Goal: Task Accomplishment & Management: Manage account settings

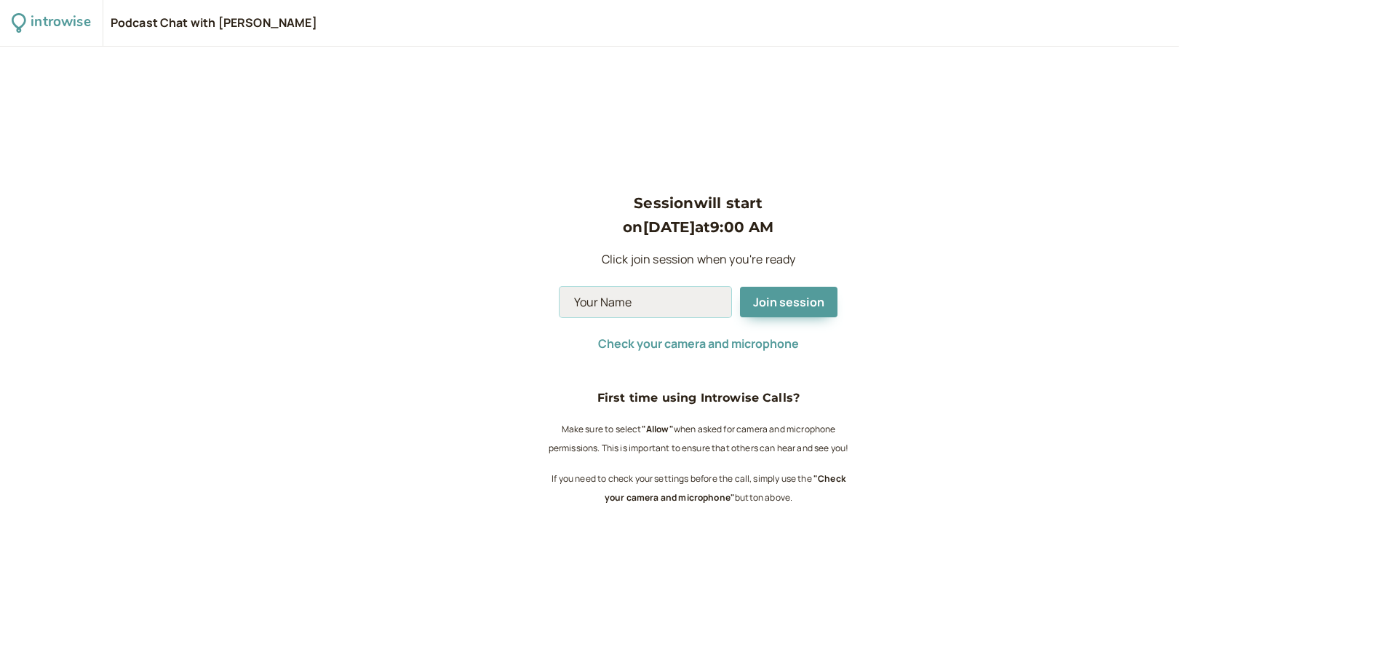
click at [671, 300] on input at bounding box center [646, 302] width 172 height 31
click at [963, 142] on div "Session will start on Oct 4 at 9:00 AM Click join session when you're ready Joi…" at bounding box center [698, 355] width 1397 height 616
click at [671, 304] on input at bounding box center [646, 302] width 172 height 31
type input "Neville"
click at [766, 309] on span "Join session" at bounding box center [788, 302] width 71 height 16
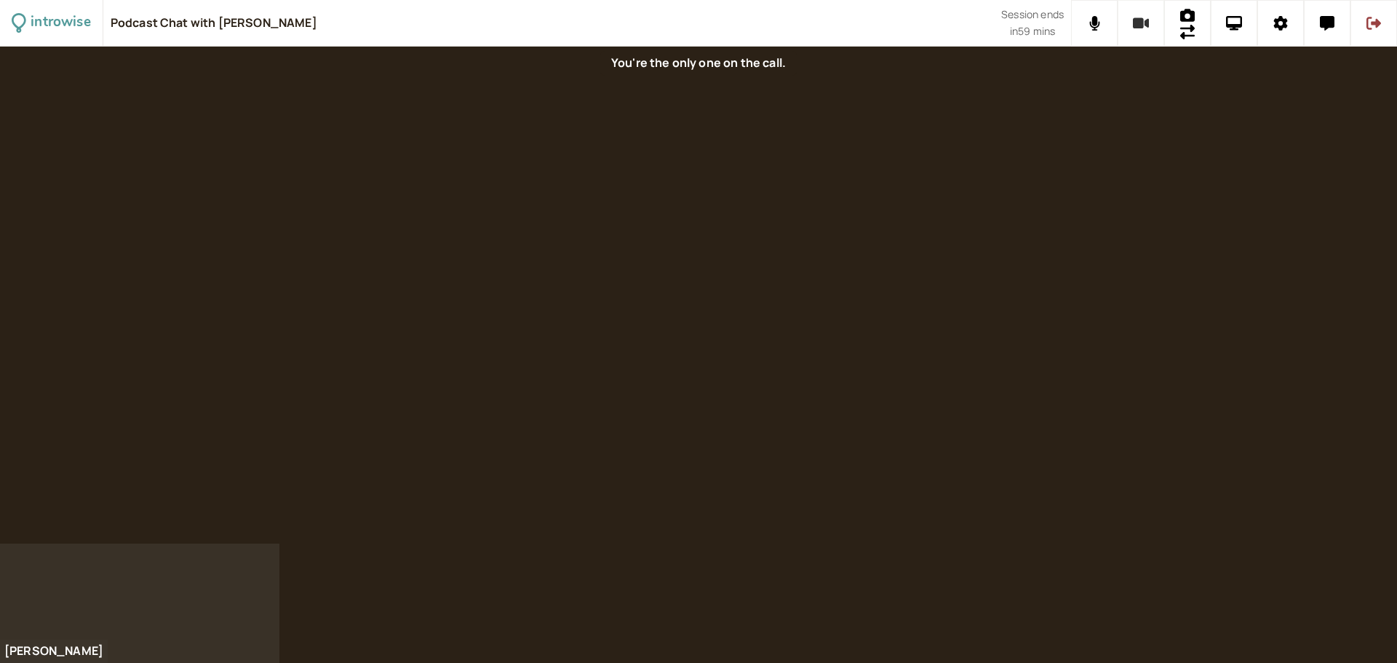
click at [1150, 31] on button at bounding box center [1141, 23] width 47 height 47
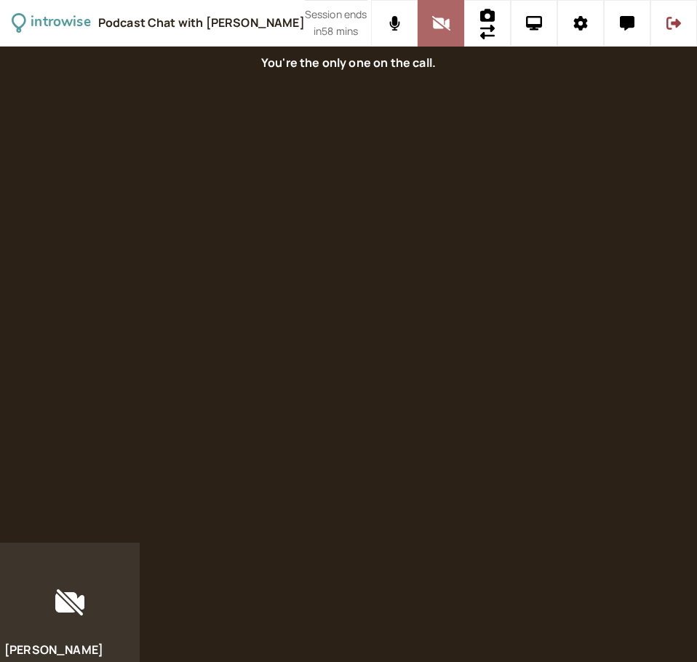
click at [435, 20] on icon at bounding box center [441, 23] width 18 height 15
drag, startPoint x: 68, startPoint y: 606, endPoint x: 149, endPoint y: 429, distance: 195.4
click at [149, 429] on div "introwise Podcast Chat with Neville Bezzina Session ends in 58 mins Neville" at bounding box center [348, 331] width 697 height 662
click at [67, 602] on icon at bounding box center [70, 602] width 12 height 10
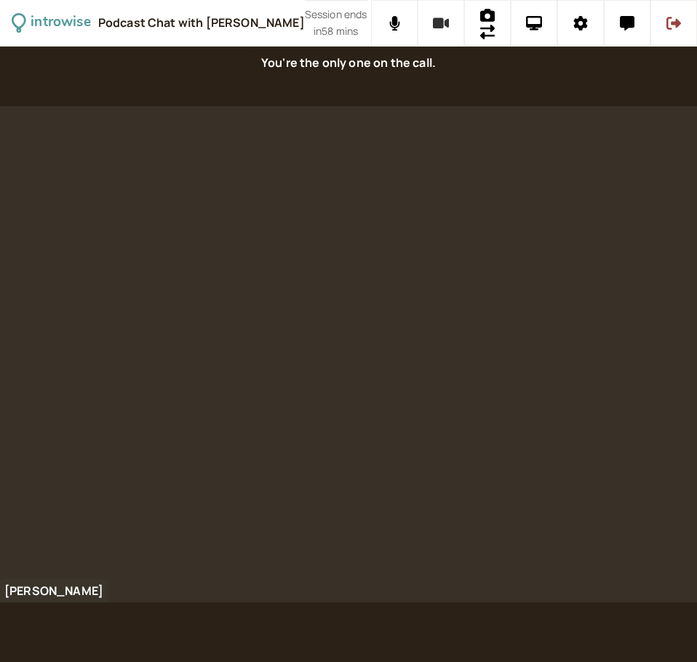
click at [433, 28] on icon at bounding box center [441, 23] width 17 height 11
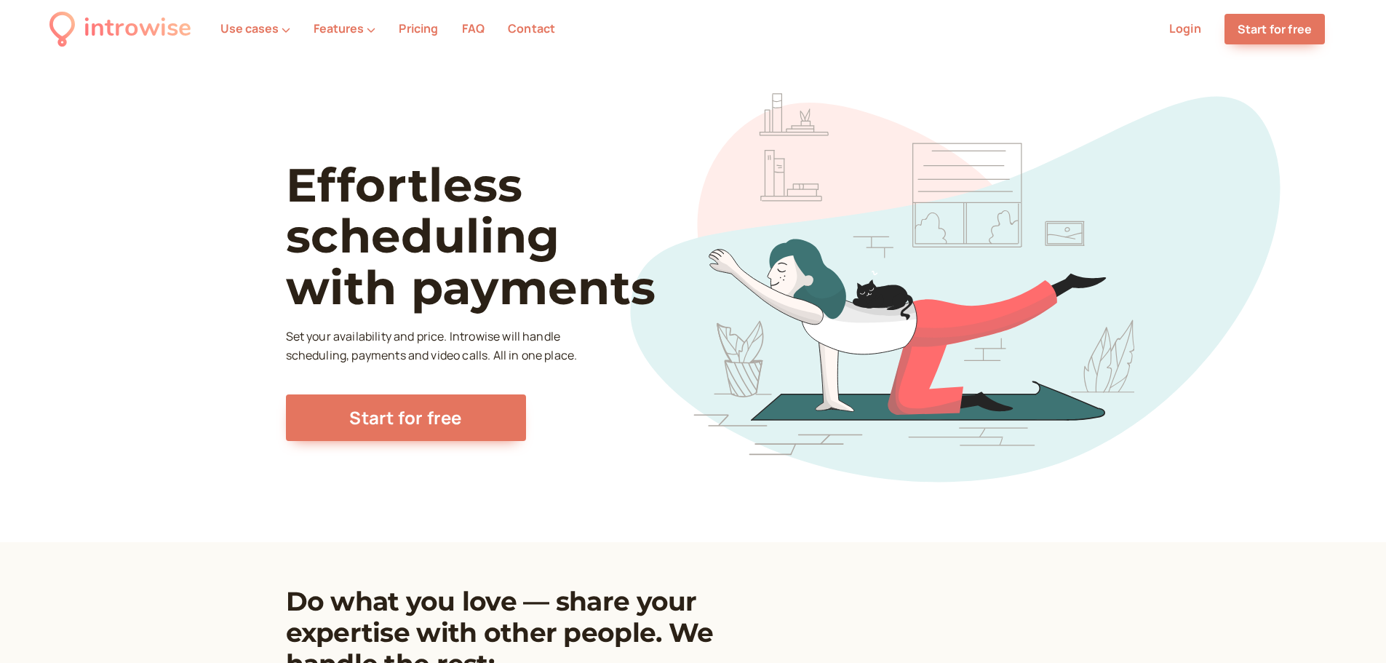
click at [1192, 33] on link "Login" at bounding box center [1185, 28] width 32 height 16
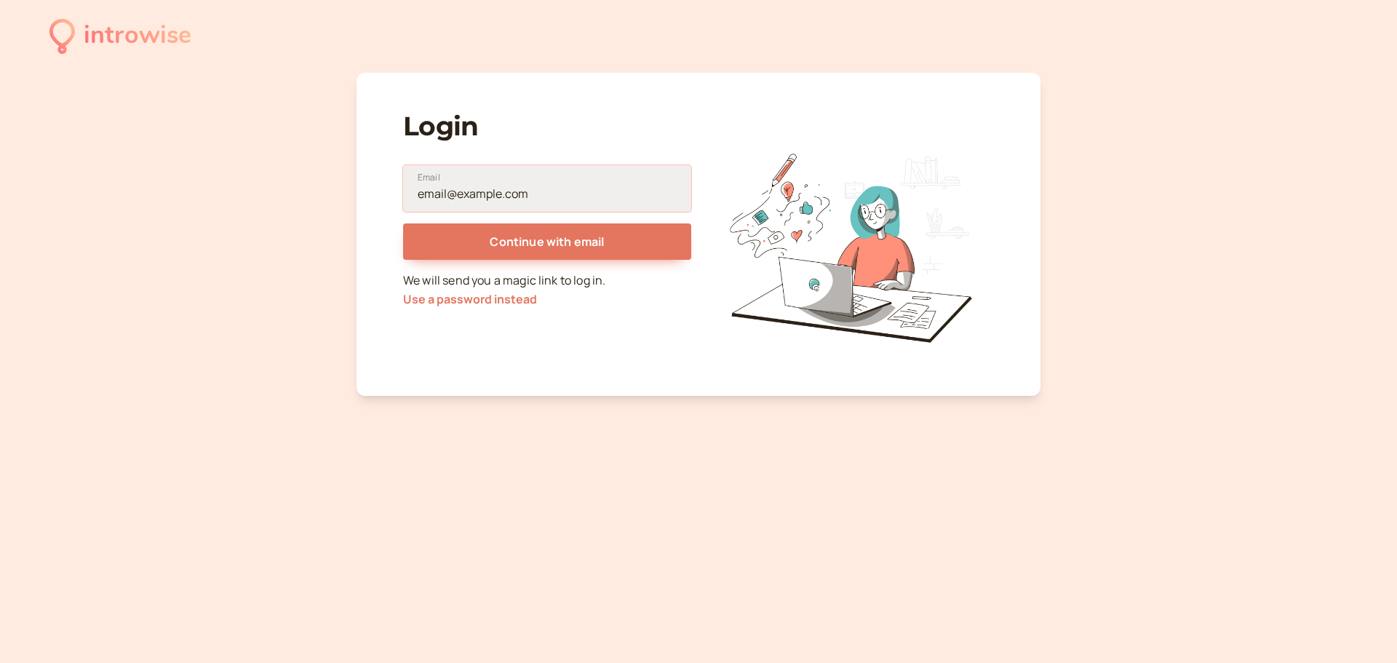
click at [583, 204] on input "Email" at bounding box center [547, 188] width 288 height 47
type input "[EMAIL_ADDRESS][DOMAIN_NAME]"
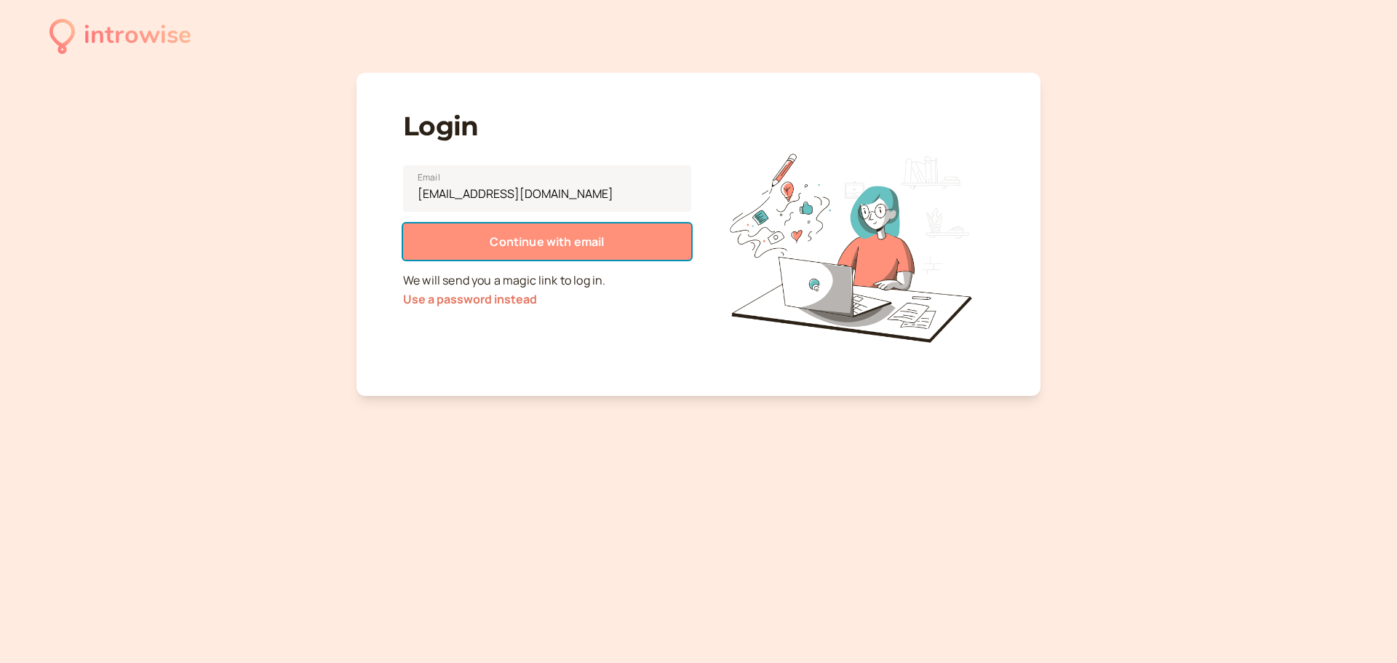
click at [577, 237] on span "Continue with email" at bounding box center [547, 242] width 114 height 16
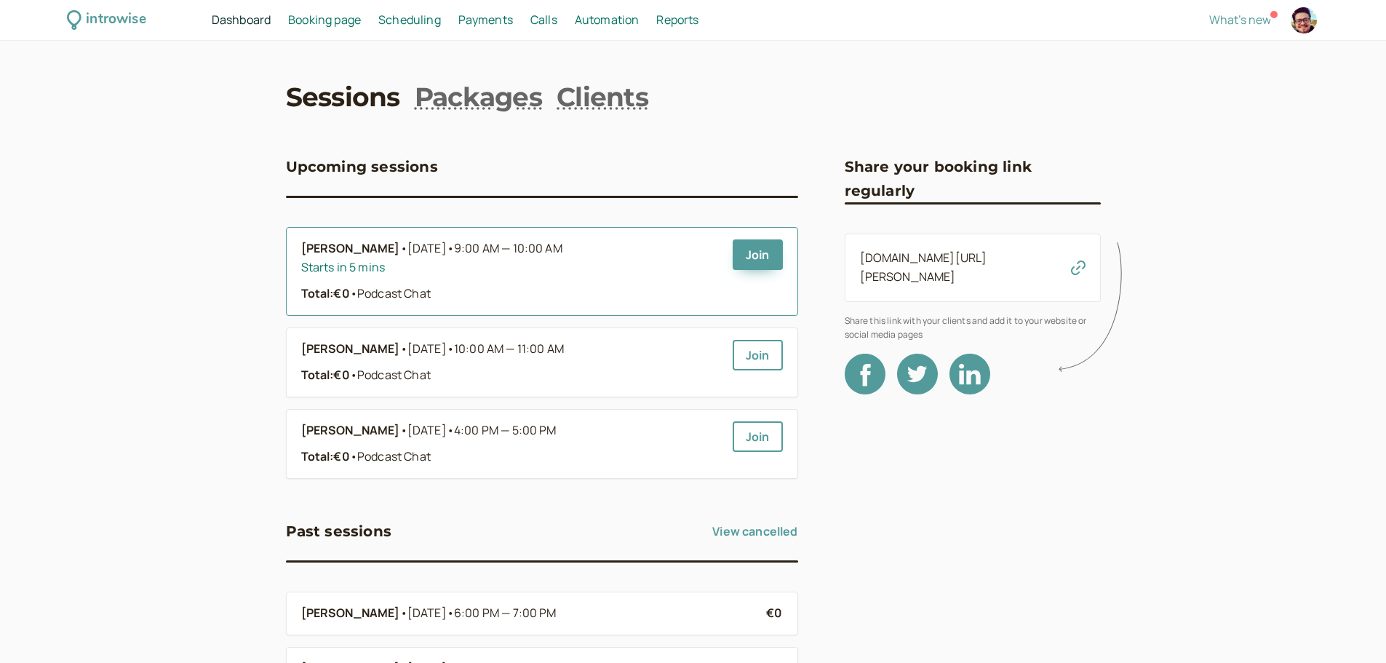
click at [329, 249] on b "Giuliano Bonaldo" at bounding box center [350, 248] width 99 height 19
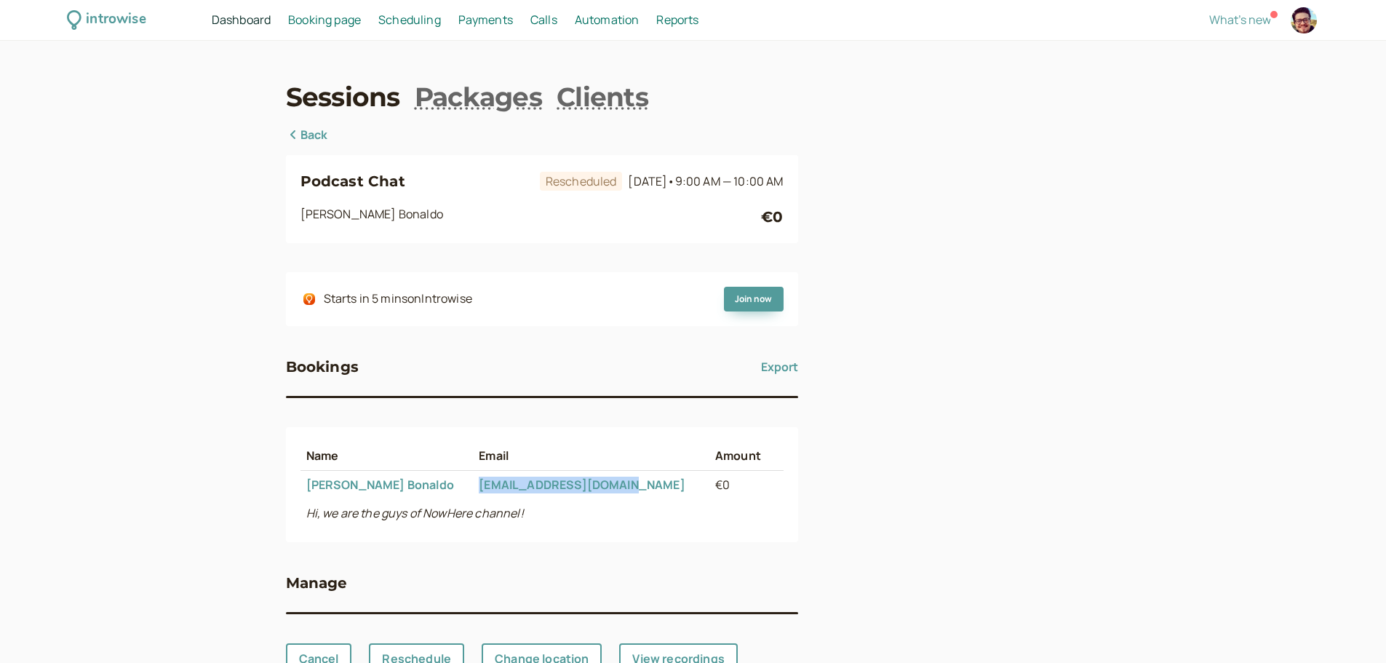
drag, startPoint x: 625, startPoint y: 485, endPoint x: 457, endPoint y: 477, distance: 168.3
click at [473, 477] on td "nowhere.docu@gmail.com" at bounding box center [591, 485] width 236 height 28
copy link "nowhere.docu@gmail.com"
